Goal: Task Accomplishment & Management: Manage account settings

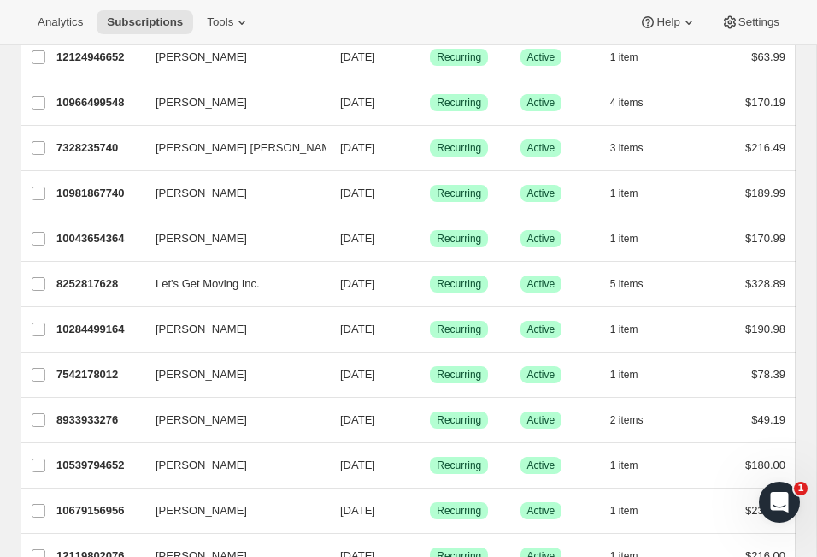
scroll to position [27, 0]
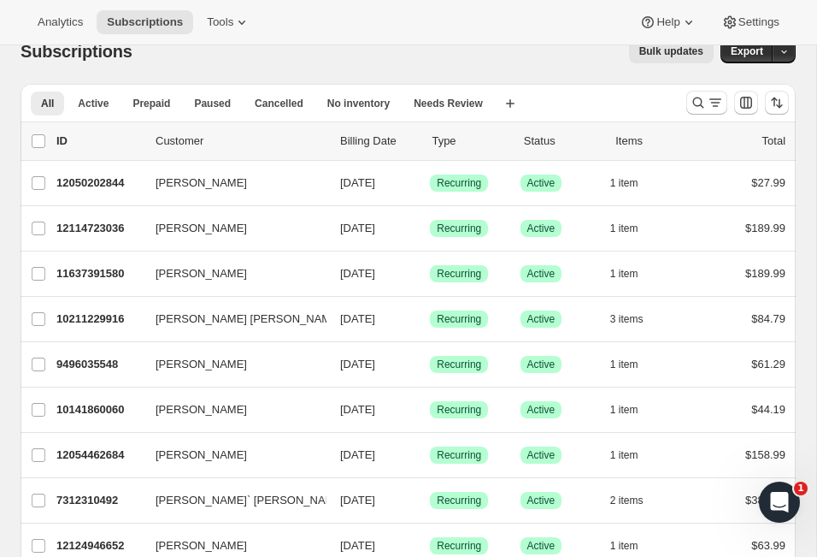
click at [109, 133] on p "ID" at bounding box center [98, 141] width 85 height 17
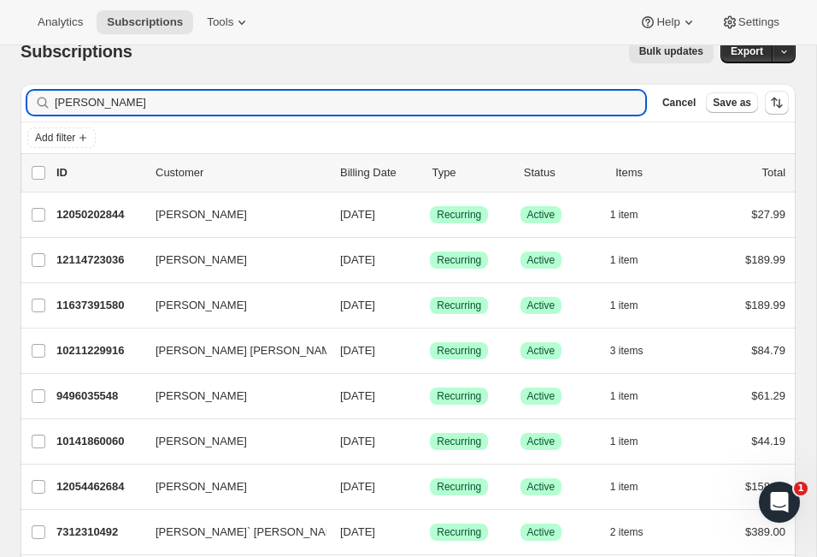
type input "[PERSON_NAME]"
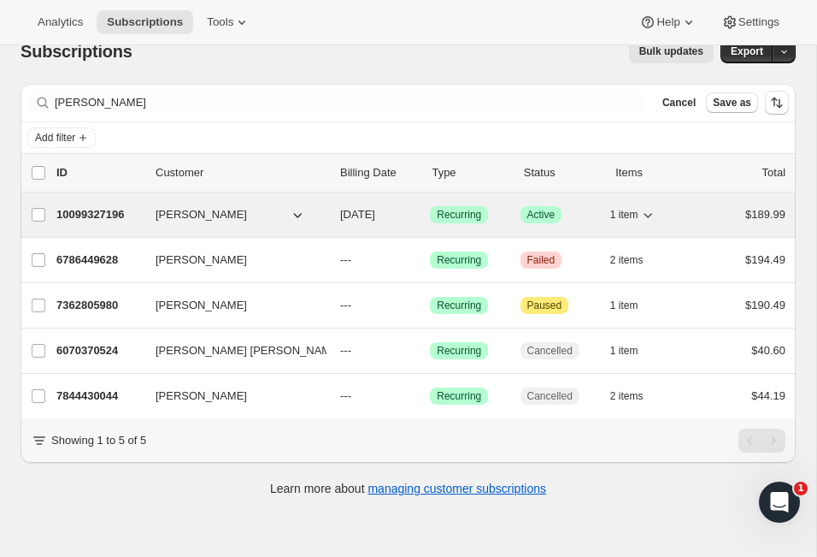
click at [346, 214] on span "[DATE]" at bounding box center [357, 214] width 35 height 13
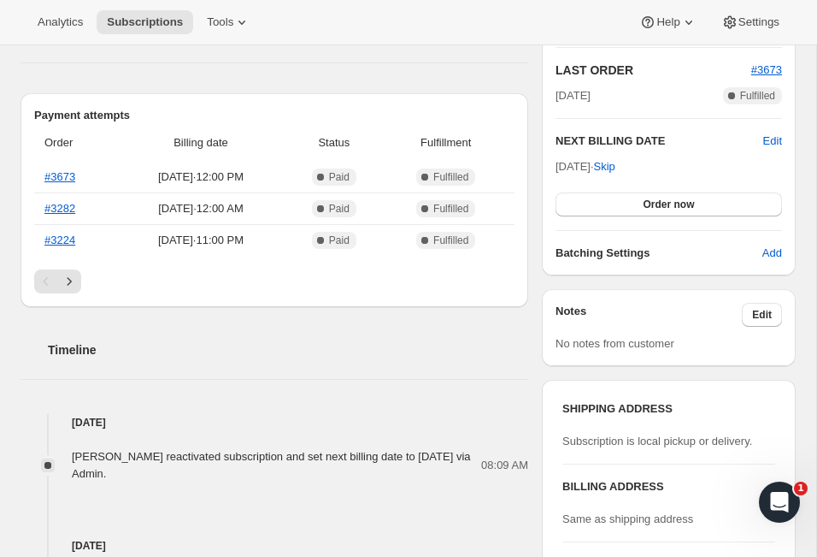
scroll to position [429, 0]
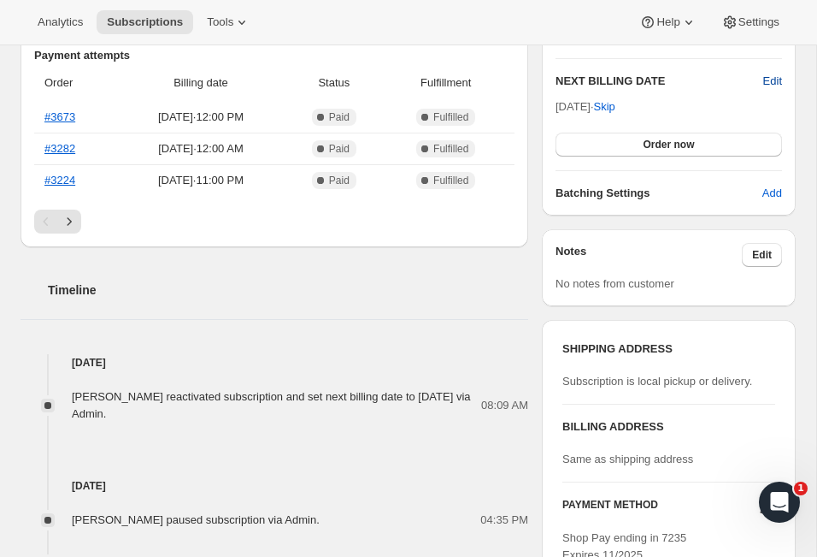
click at [766, 75] on span "Edit" at bounding box center [772, 81] width 19 height 17
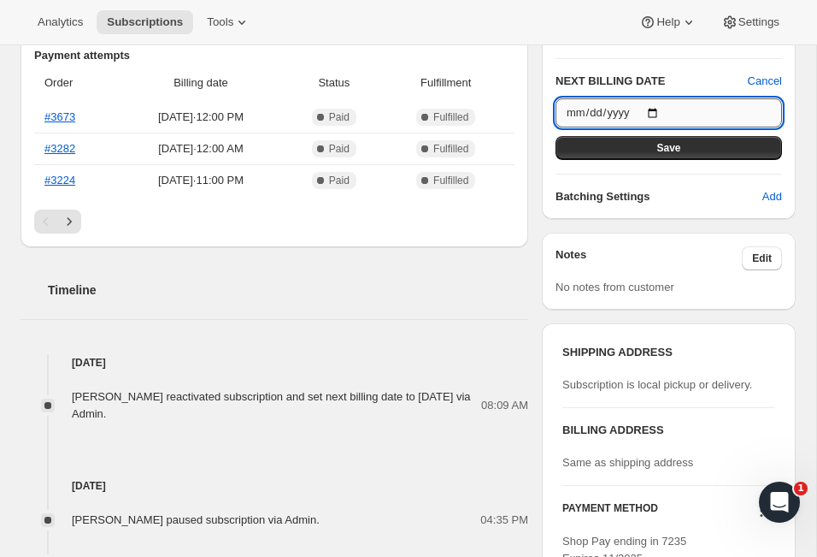
click at [656, 107] on input "[DATE]" at bounding box center [669, 112] width 227 height 29
click at [644, 117] on input "[DATE]" at bounding box center [669, 112] width 227 height 29
click at [666, 103] on input "[DATE]" at bounding box center [669, 112] width 227 height 29
type input "[DATE]"
click at [679, 146] on span "Save" at bounding box center [669, 148] width 24 height 14
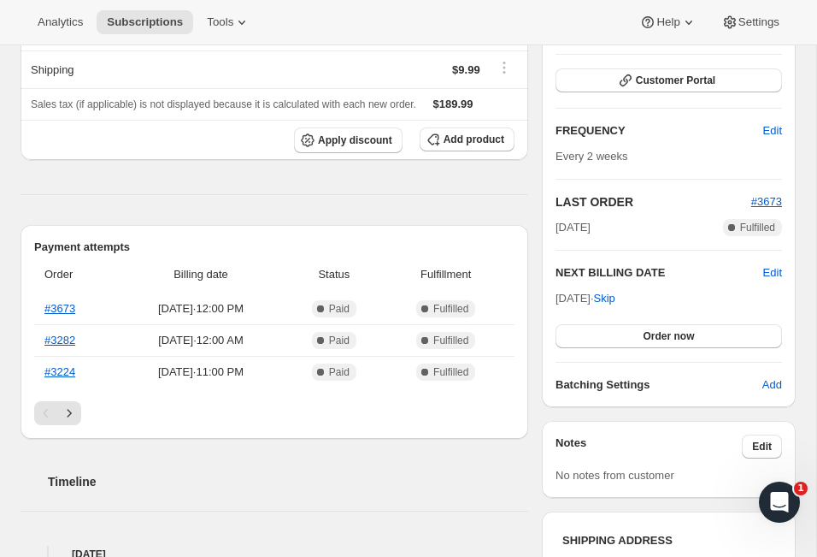
scroll to position [269, 0]
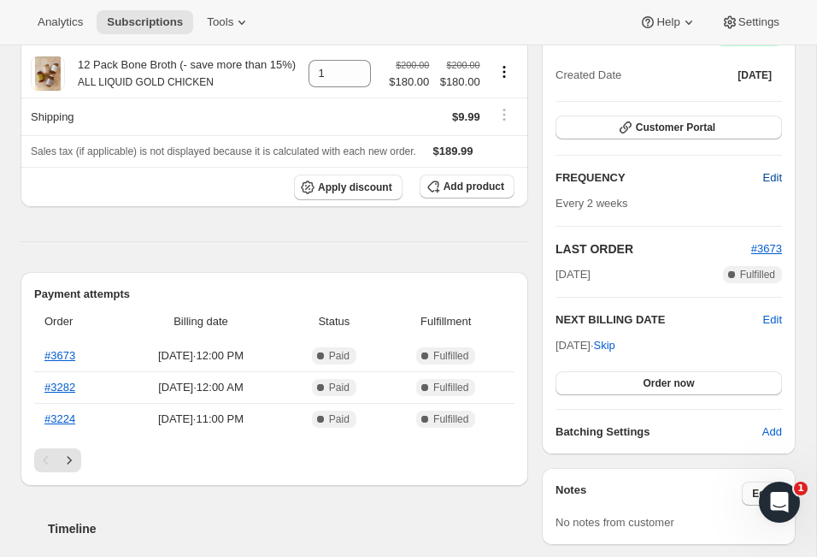
click at [769, 174] on span "Edit" at bounding box center [772, 177] width 19 height 17
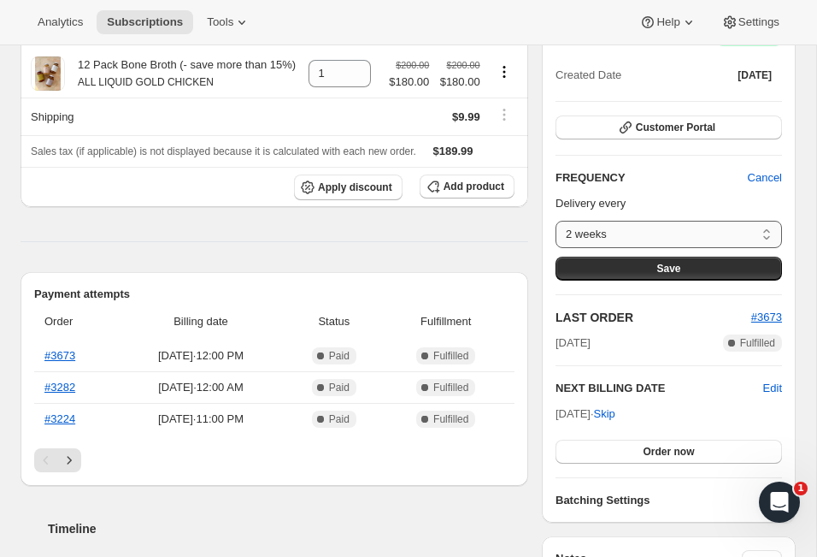
click at [699, 239] on select "2 weeks 1 month 2 month Custom..." at bounding box center [669, 234] width 227 height 27
select select "MONTH#1"
click at [637, 271] on button "Save" at bounding box center [669, 268] width 227 height 24
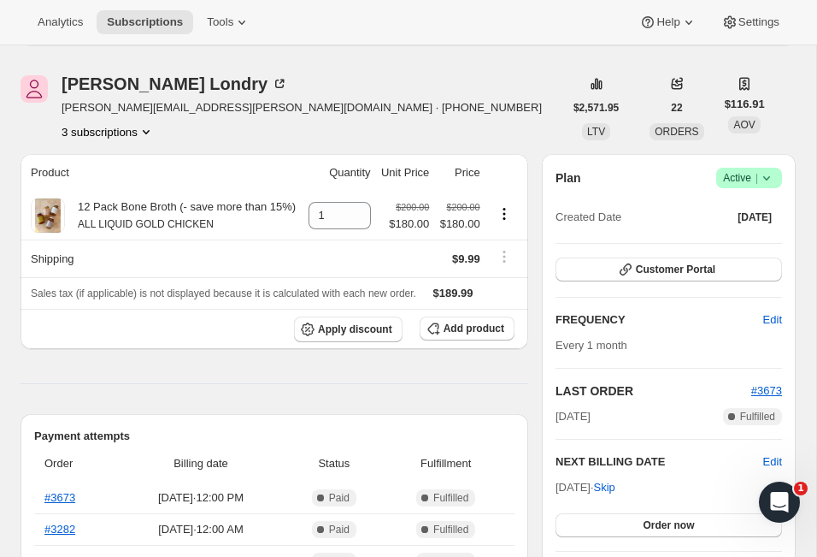
scroll to position [218, 0]
